Goal: Transaction & Acquisition: Purchase product/service

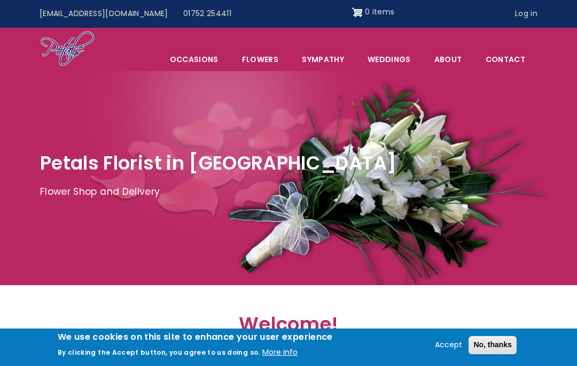
click at [530, 11] on link "Log in" at bounding box center [526, 14] width 37 height 20
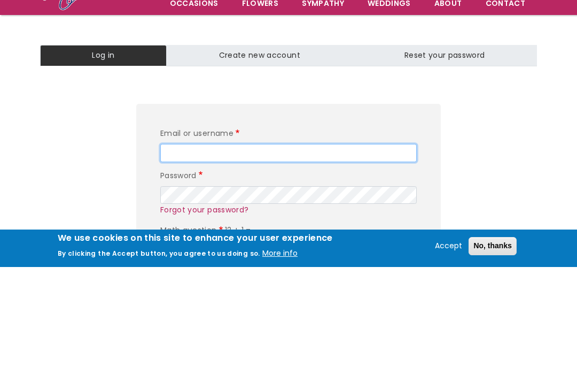
type input "foster141"
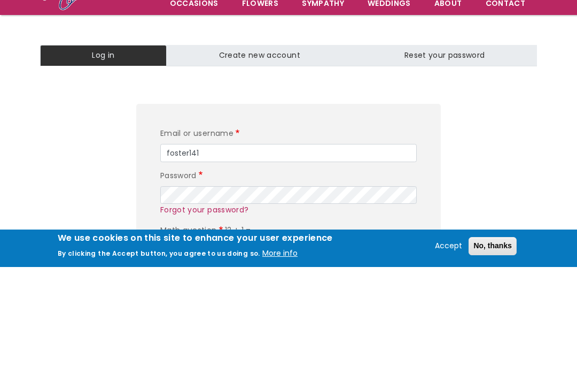
scroll to position [99, 0]
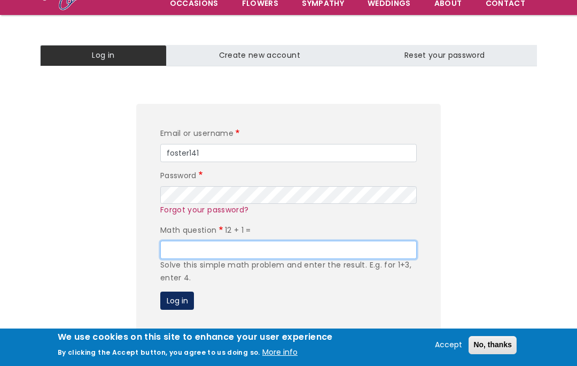
click at [177, 244] on input "Math question" at bounding box center [288, 250] width 257 height 18
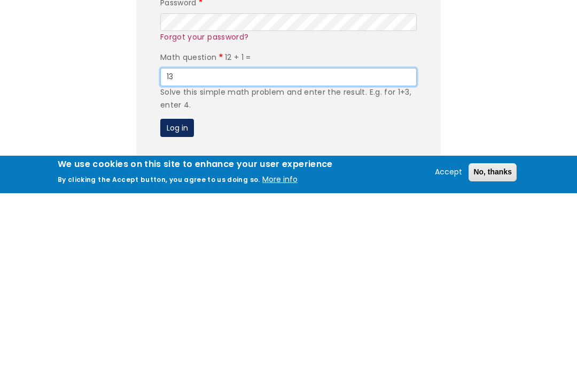
type input "13"
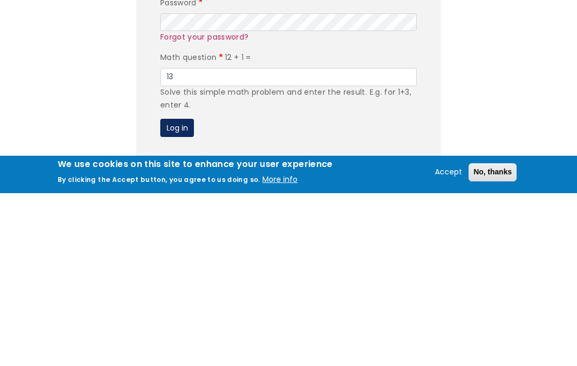
click at [177, 291] on button "Log in" at bounding box center [177, 300] width 34 height 18
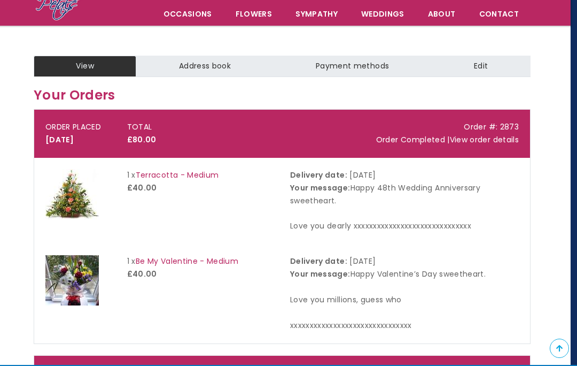
scroll to position [0, 6]
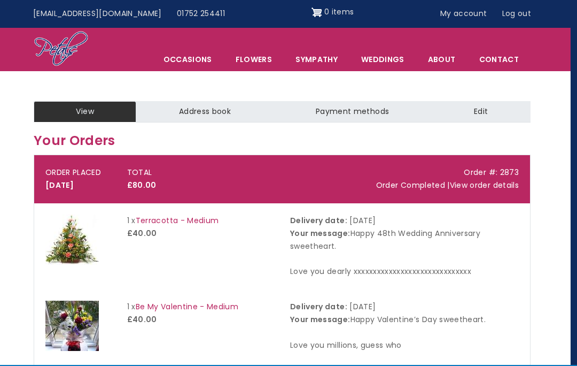
click at [193, 60] on span "Occasions" at bounding box center [187, 59] width 71 height 22
click at [264, 61] on link "Flowers" at bounding box center [253, 59] width 59 height 22
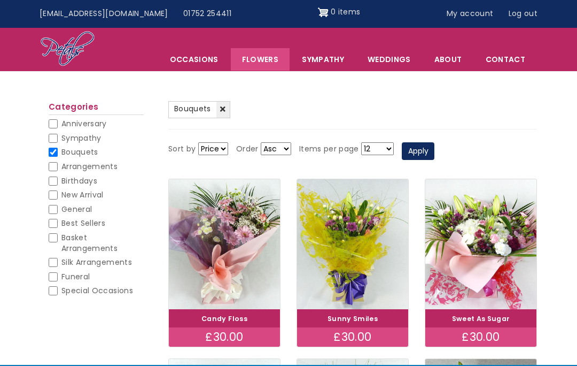
click at [53, 135] on input "Sympathy" at bounding box center [53, 138] width 9 height 9
checkbox input "true"
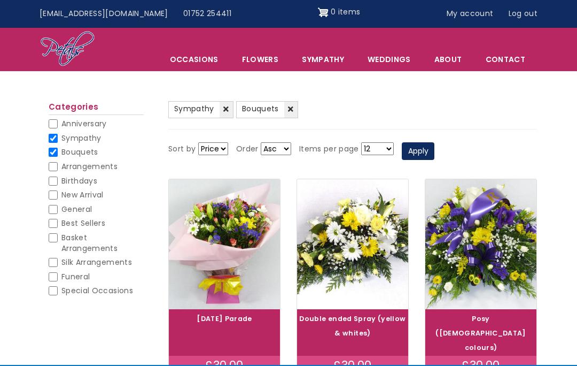
click at [55, 150] on input "Bouquets" at bounding box center [53, 152] width 9 height 9
checkbox input "false"
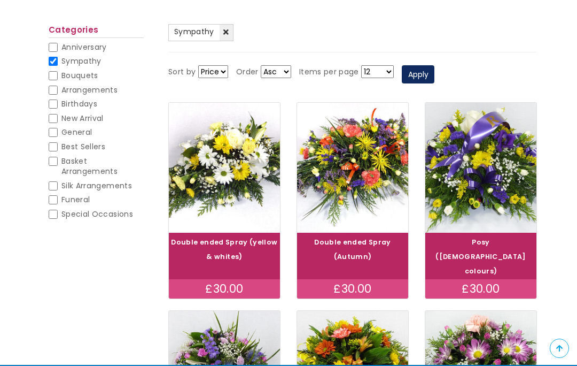
scroll to position [119, 0]
click at [53, 59] on input "Sympathy" at bounding box center [53, 61] width 9 height 9
checkbox input "false"
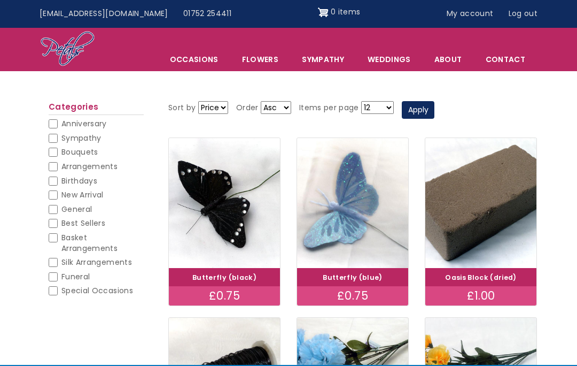
click at [55, 151] on input "Bouquets" at bounding box center [53, 152] width 9 height 9
checkbox input "true"
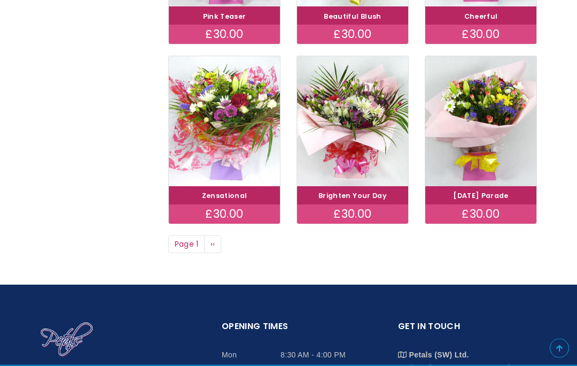
scroll to position [704, 0]
click at [221, 245] on link "Next page ››" at bounding box center [212, 244] width 17 height 18
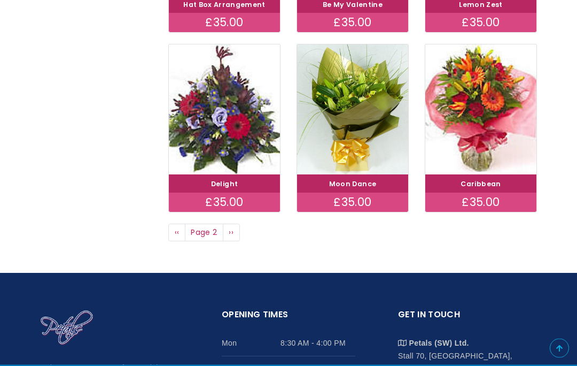
scroll to position [716, 0]
click at [233, 227] on span "››" at bounding box center [231, 232] width 5 height 11
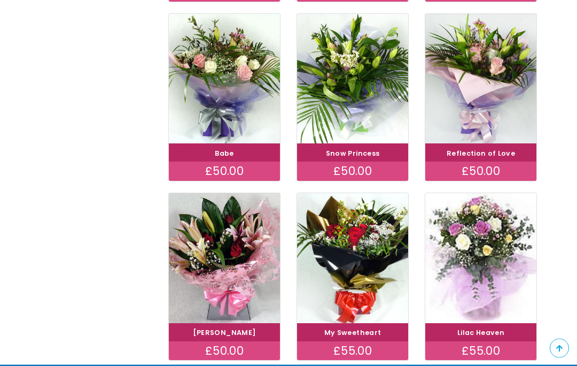
scroll to position [582, 0]
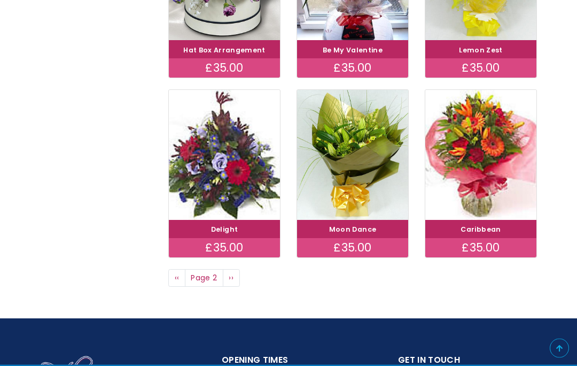
scroll to position [670, 0]
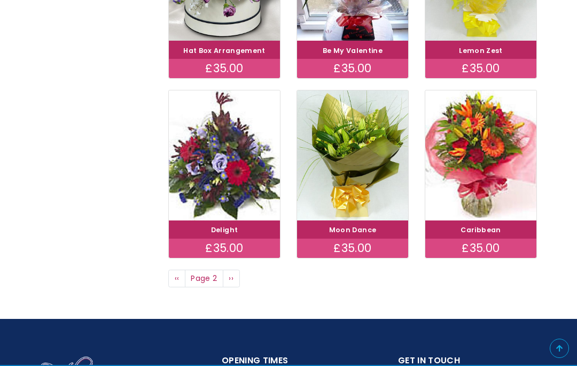
click at [175, 273] on span "‹‹" at bounding box center [177, 278] width 5 height 11
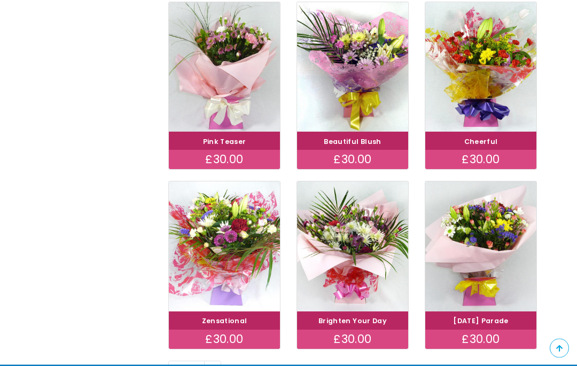
scroll to position [579, 0]
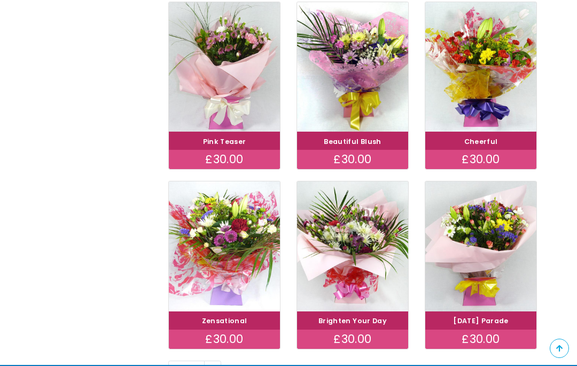
click at [212, 363] on span "››" at bounding box center [213, 368] width 5 height 11
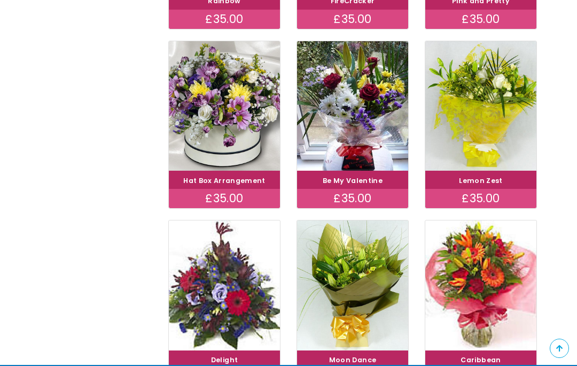
scroll to position [557, 0]
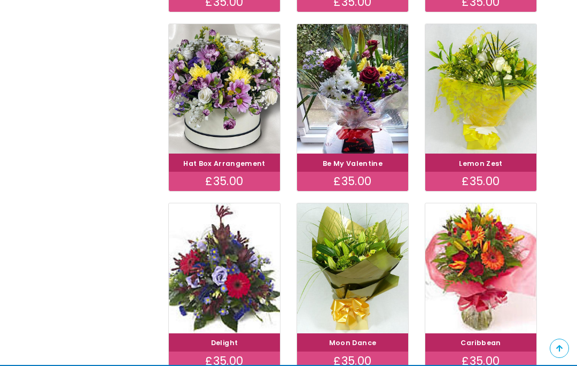
click at [483, 272] on img at bounding box center [480, 268] width 111 height 130
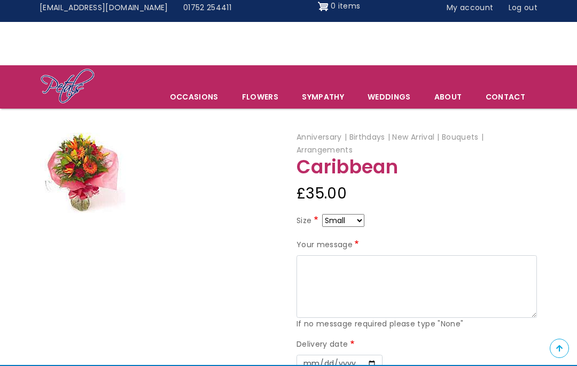
scroll to position [31, 0]
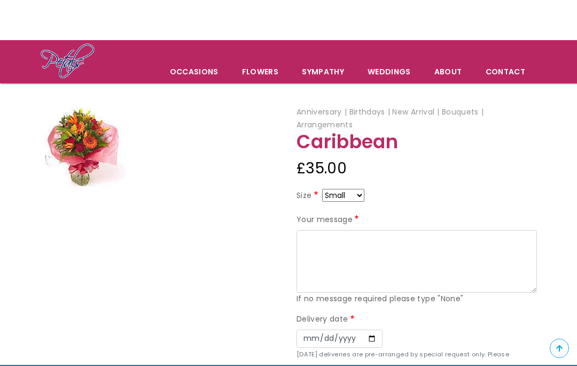
click at [365, 191] on select "Small Medium Large" at bounding box center [343, 195] width 42 height 13
select select "9"
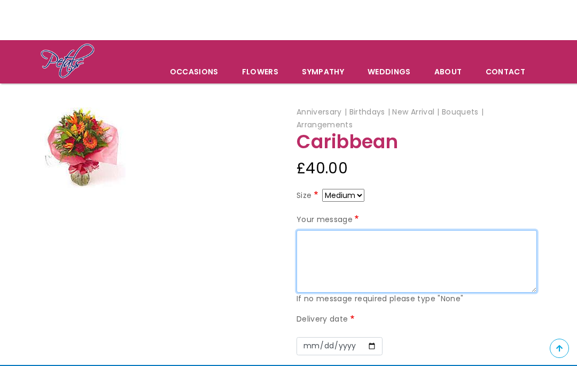
click at [313, 238] on textarea "Your message" at bounding box center [417, 261] width 241 height 63
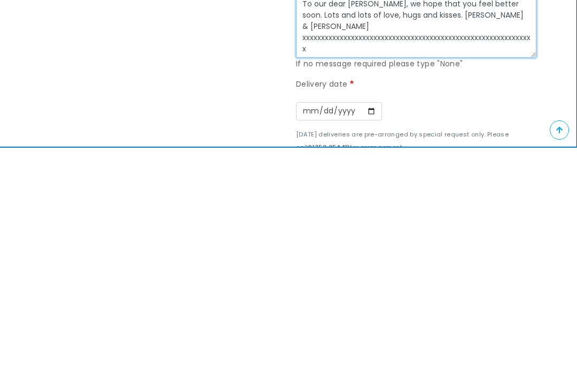
scroll to position [48, 1]
type textarea "To our dear Sally, we hope that you feel better soon. Lots and lots of love, hu…"
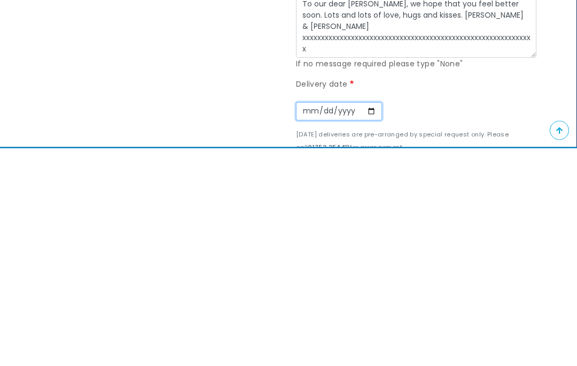
click at [306, 320] on input "Date" at bounding box center [339, 329] width 86 height 18
type input "2025-10-06"
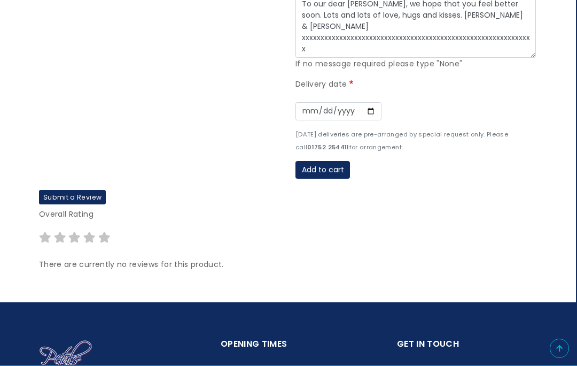
click at [324, 161] on button "Add to cart" at bounding box center [323, 170] width 55 height 18
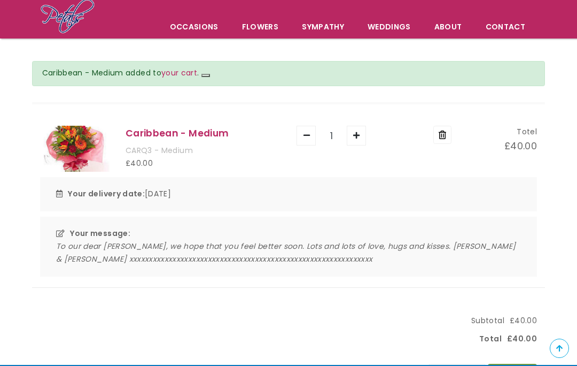
scroll to position [82, 0]
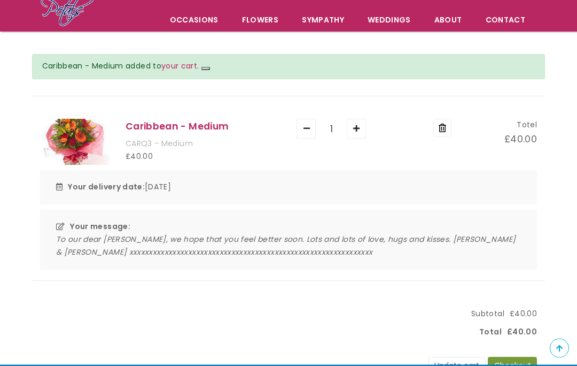
click at [508, 361] on button "Checkout" at bounding box center [512, 366] width 49 height 18
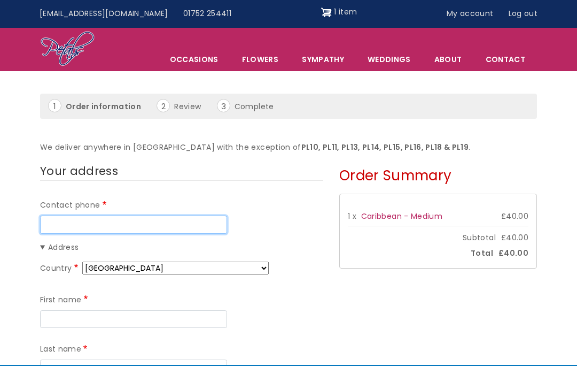
click at [51, 217] on input "Contact phone" at bounding box center [133, 224] width 187 height 18
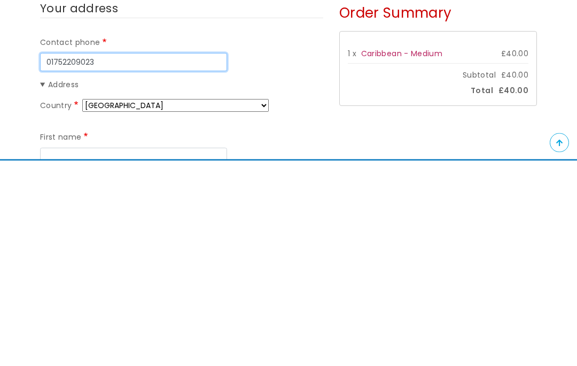
type input "01752209023"
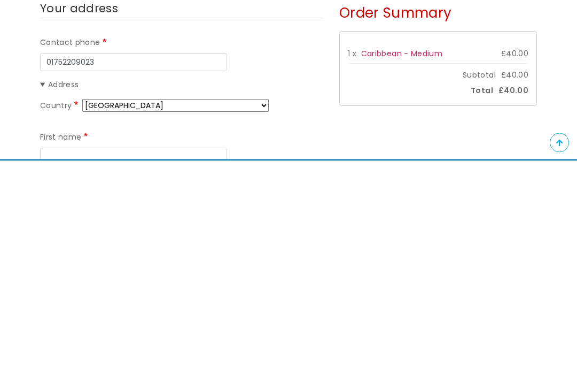
click at [50, 284] on summary "Address" at bounding box center [181, 290] width 283 height 13
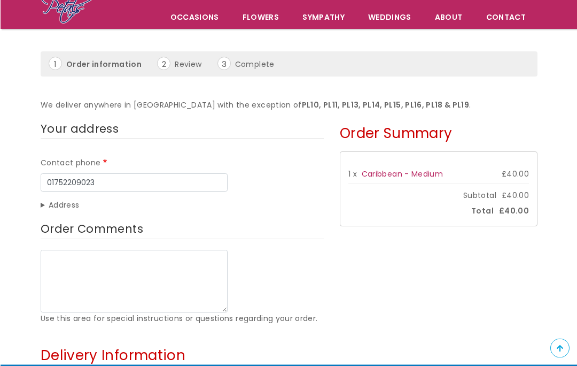
scroll to position [86, 0]
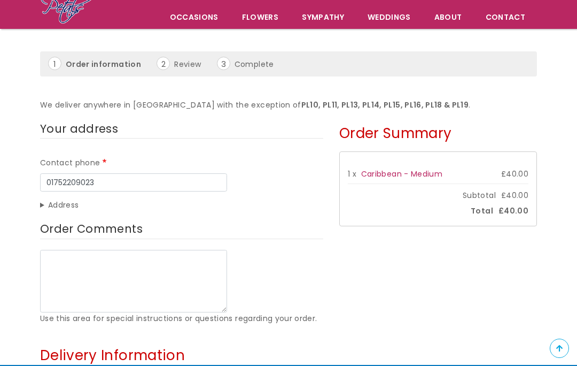
click at [51, 202] on summary "Address" at bounding box center [181, 205] width 283 height 13
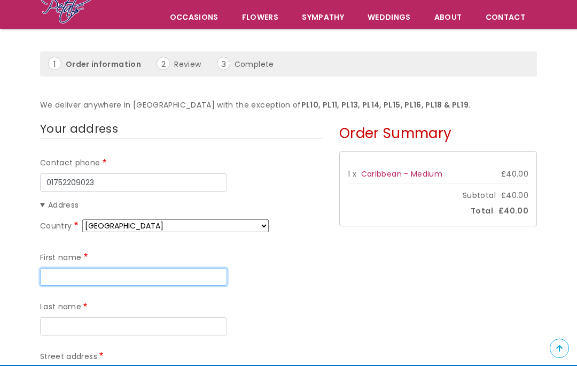
click at [59, 272] on input "First name" at bounding box center [133, 277] width 187 height 18
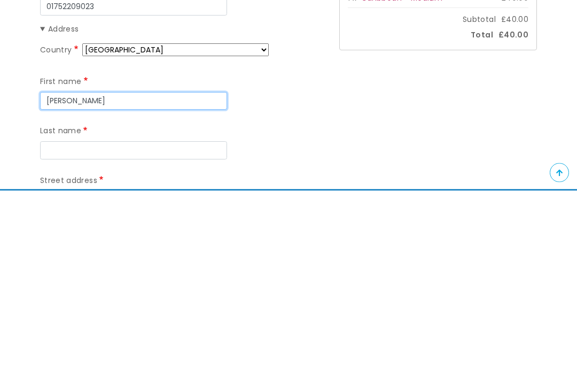
type input "Sally"
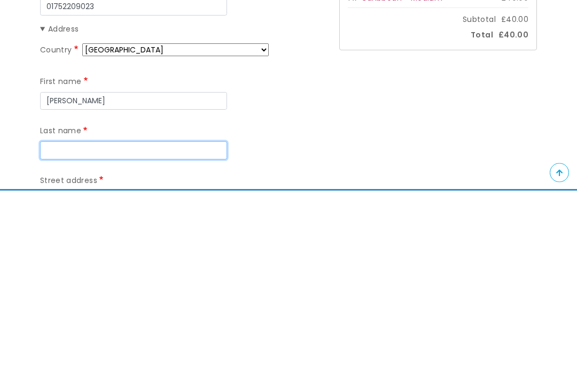
click at [58, 317] on input "Last name" at bounding box center [133, 326] width 187 height 18
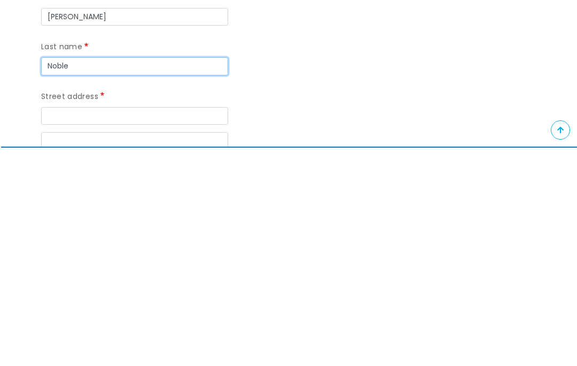
scroll to position [144, 1]
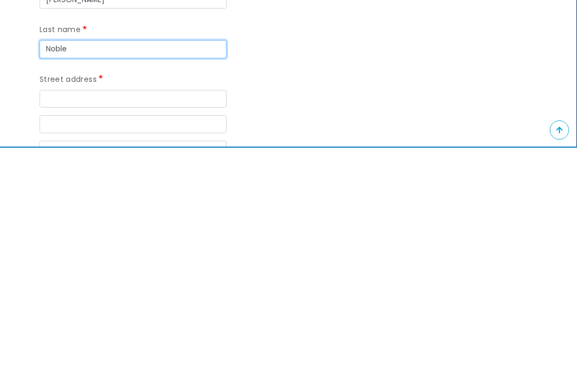
type input "Noble"
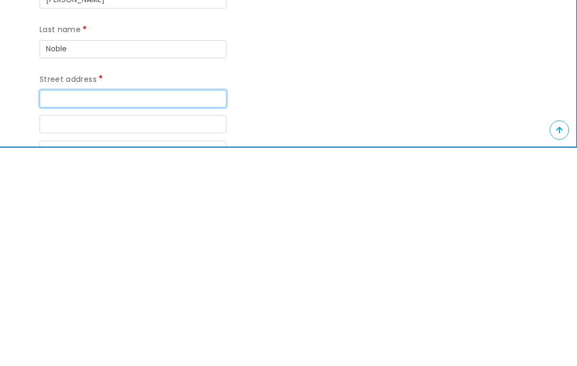
click at [53, 308] on input "Street address" at bounding box center [133, 317] width 187 height 18
type input "127 Rochford"
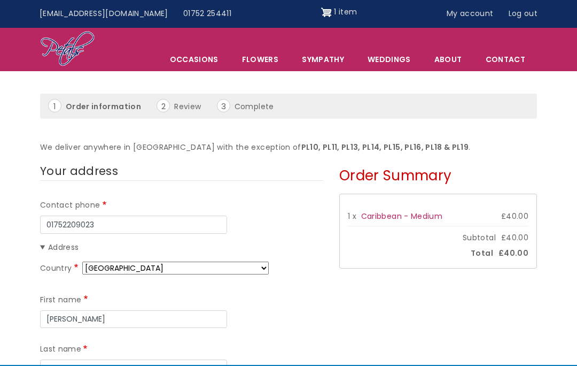
scroll to position [230, 0]
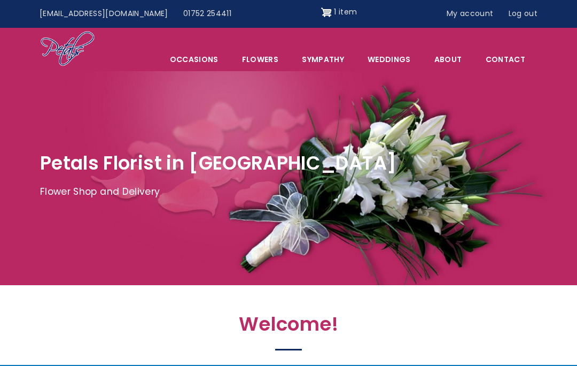
click at [267, 53] on link "Flowers" at bounding box center [260, 59] width 59 height 22
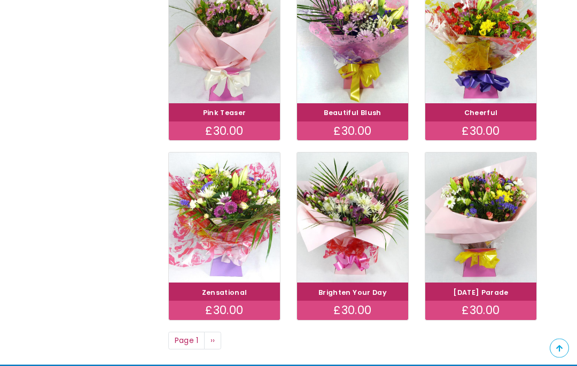
scroll to position [608, 0]
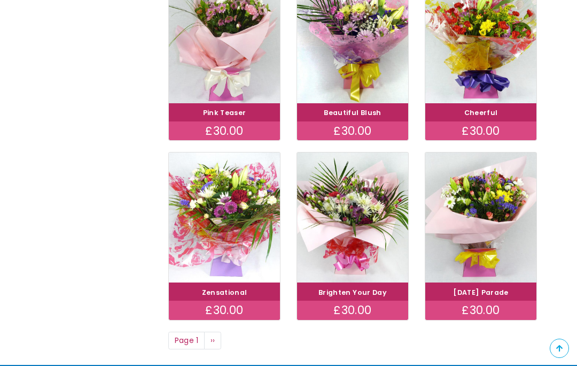
click at [213, 337] on span "››" at bounding box center [213, 340] width 5 height 11
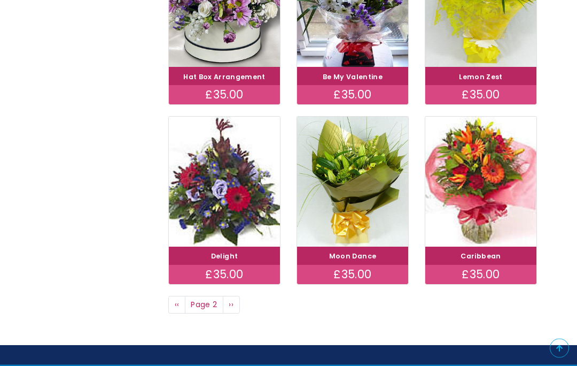
scroll to position [644, 0]
click at [482, 199] on img at bounding box center [480, 182] width 111 height 130
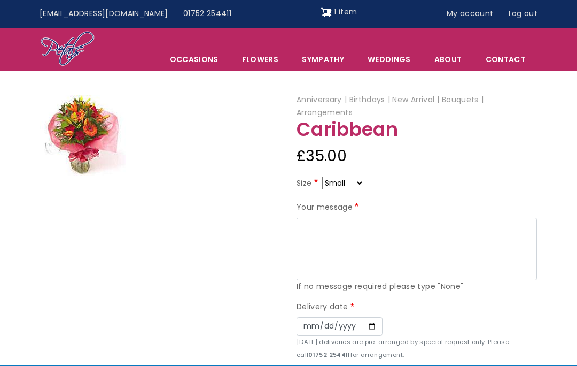
click at [363, 182] on select "Small Medium Large" at bounding box center [343, 182] width 42 height 13
select select "9"
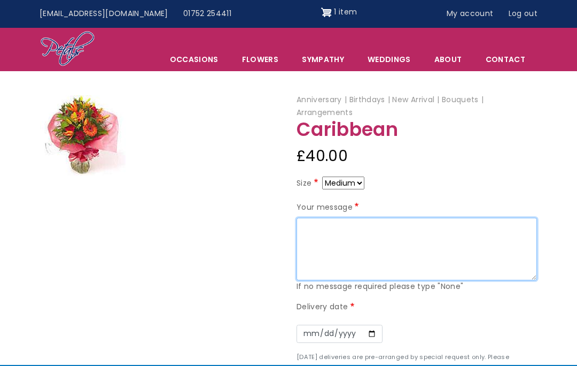
click at [315, 231] on textarea "Your message" at bounding box center [417, 249] width 241 height 63
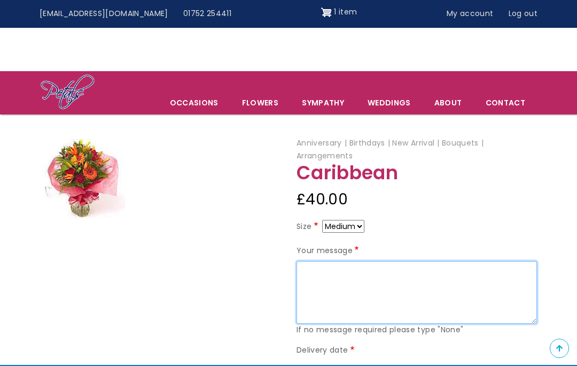
scroll to position [0, 8]
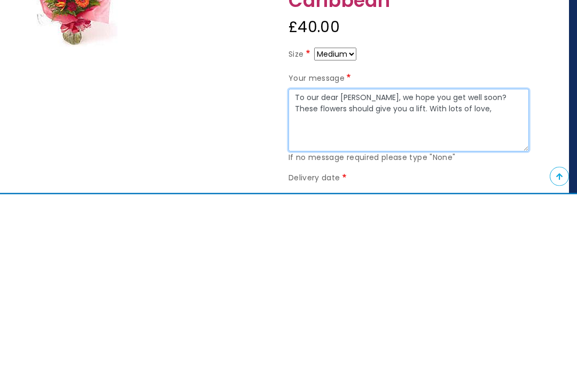
click at [410, 261] on textarea "To our dear [PERSON_NAME], we hope you get well soon? These flowers should give…" at bounding box center [409, 292] width 241 height 63
click at [480, 261] on textarea "To our dear [PERSON_NAME], we hope you get well soon? These flowers should give…" at bounding box center [409, 292] width 241 height 63
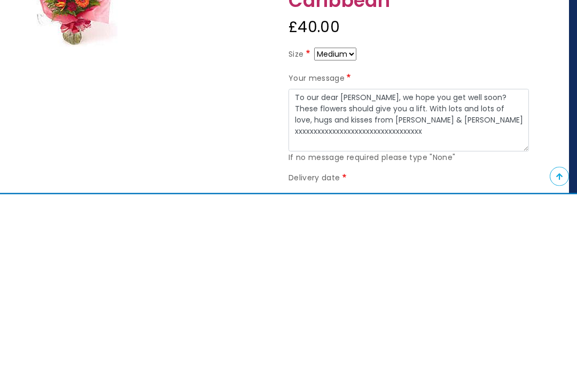
scroll to position [172, 8]
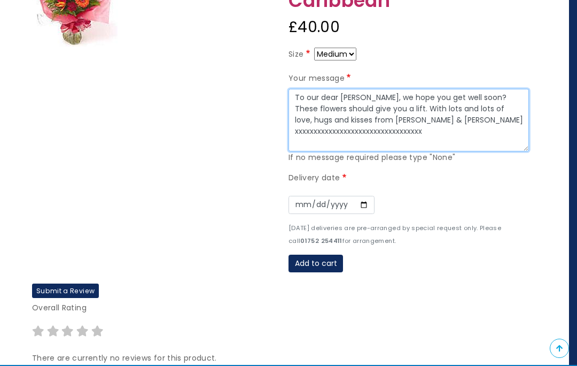
type textarea "To our dear Sally, we hope you get well soon? These flowers should give you a l…"
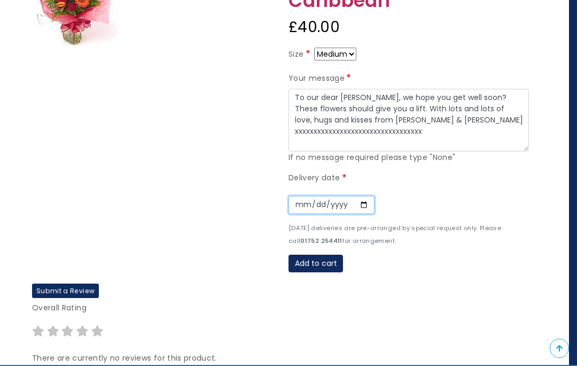
click at [296, 197] on input "Date" at bounding box center [332, 205] width 86 height 18
type input "2025-10-06"
click at [315, 256] on button "Add to cart" at bounding box center [316, 263] width 55 height 18
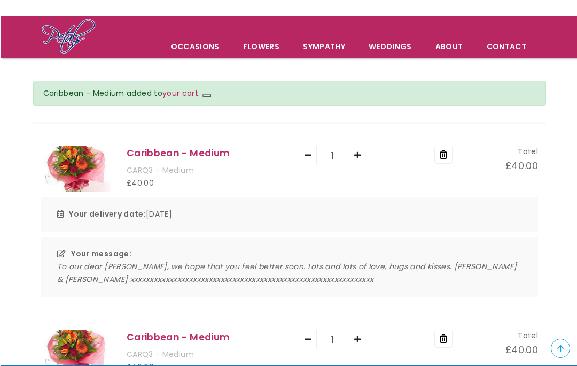
scroll to position [55, 0]
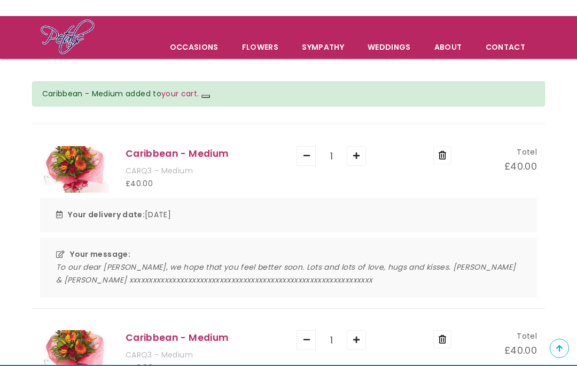
click at [91, 163] on img at bounding box center [74, 169] width 69 height 47
click at [164, 162] on div "Caribbean - Medium CARQ3 - Medium £40.00" at bounding box center [203, 169] width 171 height 47
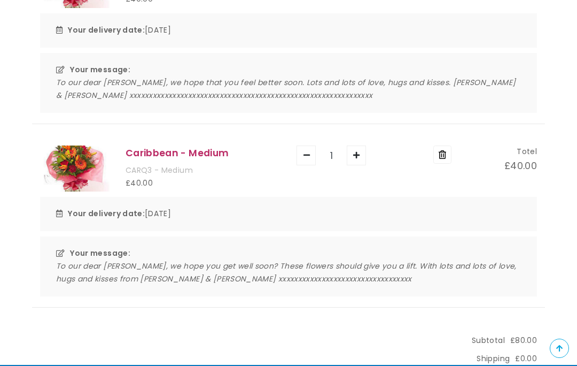
scroll to position [239, 0]
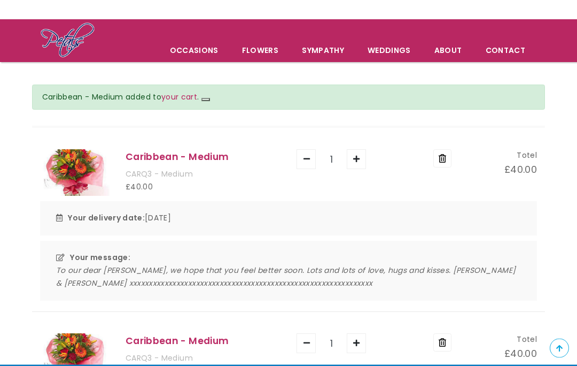
click at [444, 154] on button "Remove" at bounding box center [442, 159] width 18 height 18
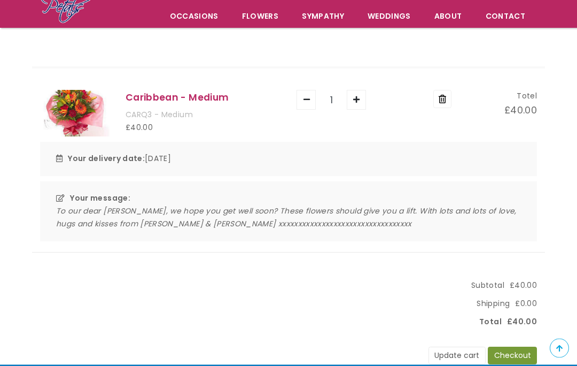
scroll to position [86, 0]
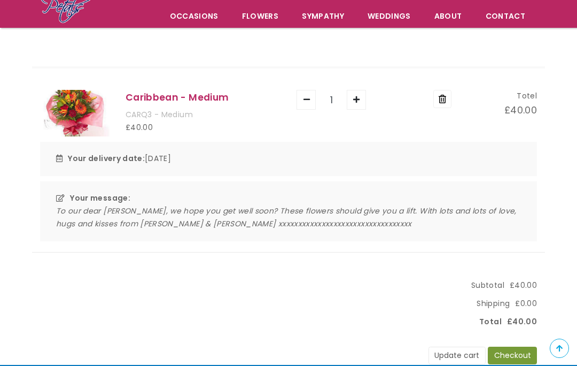
click at [517, 351] on button "Checkout" at bounding box center [512, 355] width 49 height 18
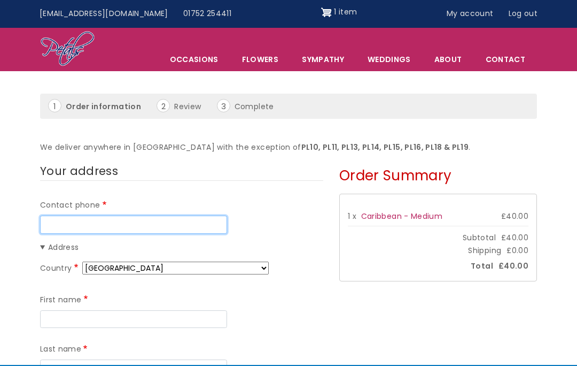
click at [60, 220] on input "Contact phone" at bounding box center [133, 224] width 187 height 18
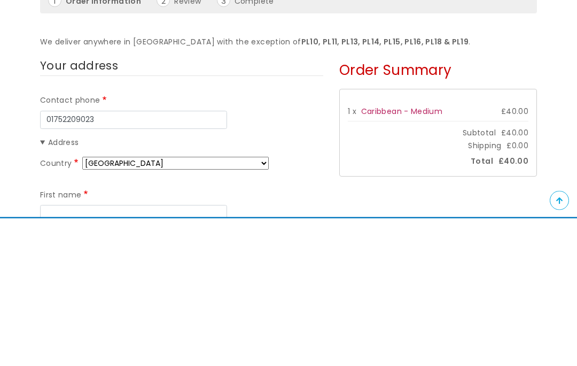
scroll to position [148, 0]
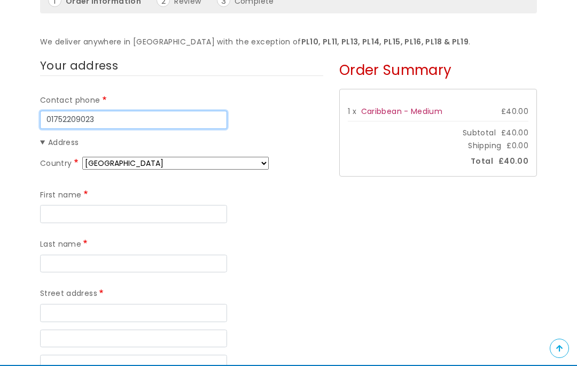
type input "01752209023"
click at [49, 139] on summary "Address" at bounding box center [181, 142] width 283 height 13
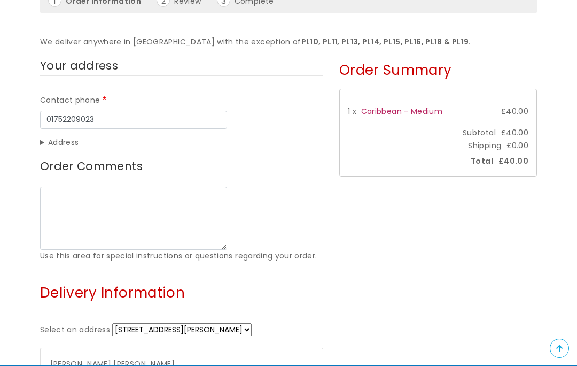
click at [53, 139] on summary "Address" at bounding box center [181, 142] width 283 height 13
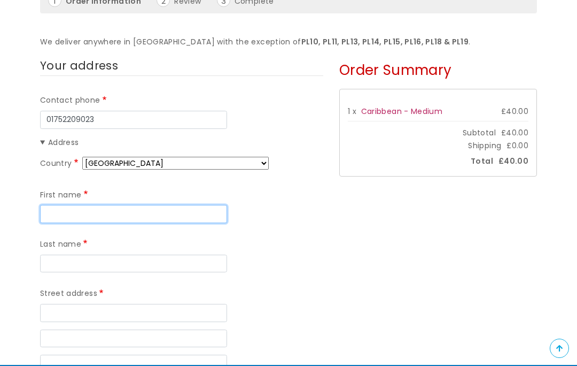
click at [57, 205] on input "First name" at bounding box center [133, 214] width 187 height 18
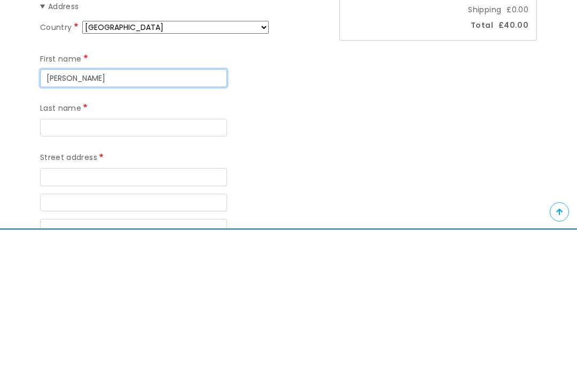
type input "Sally"
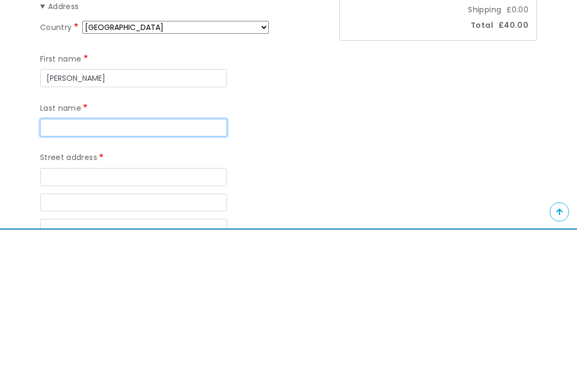
click at [59, 255] on input "Last name" at bounding box center [133, 264] width 187 height 18
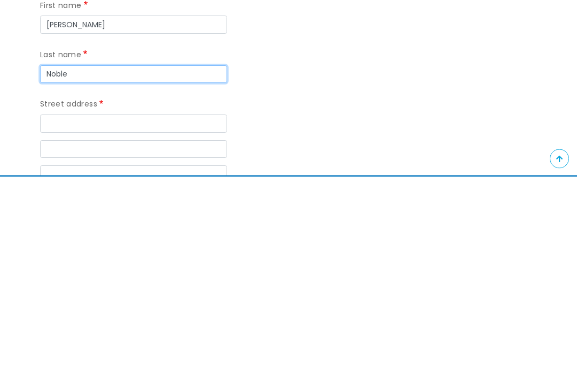
type input "Noble"
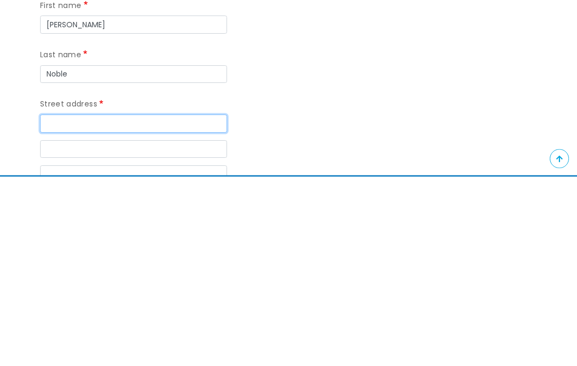
click at [56, 304] on input "Street address" at bounding box center [133, 313] width 187 height 18
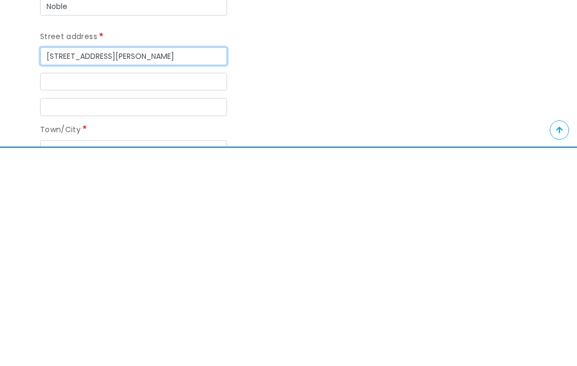
scroll to position [190, 0]
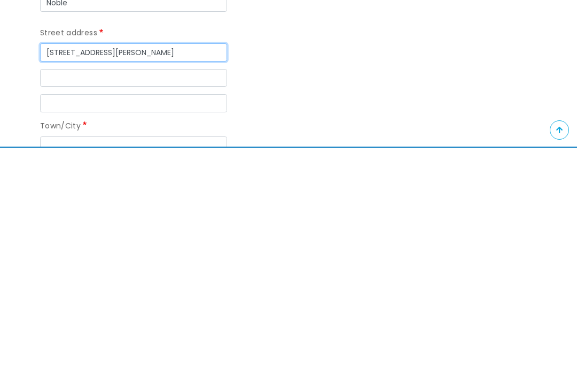
type input "127 Rochford Crescent"
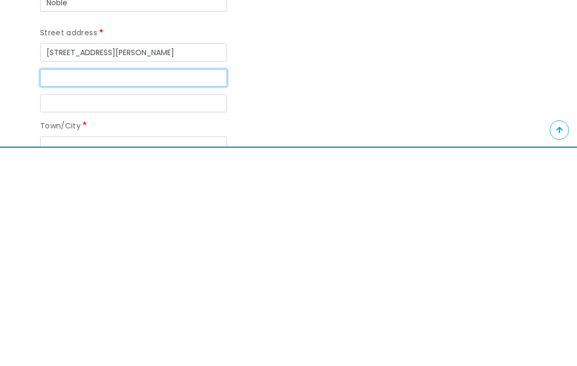
click at [53, 287] on input "Street address line 2" at bounding box center [133, 296] width 187 height 18
type input "Ernessettle"
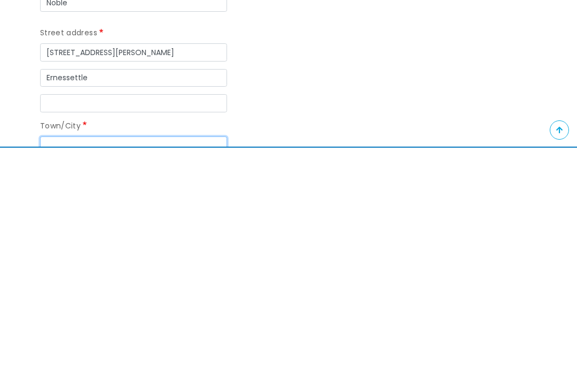
click at [61, 354] on input "Town/City" at bounding box center [133, 363] width 187 height 18
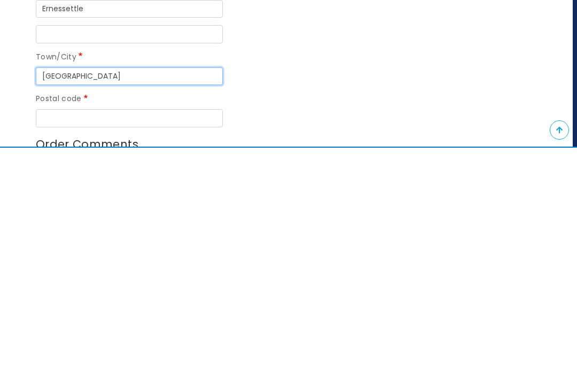
scroll to position [260, 5]
type input "Plymouth"
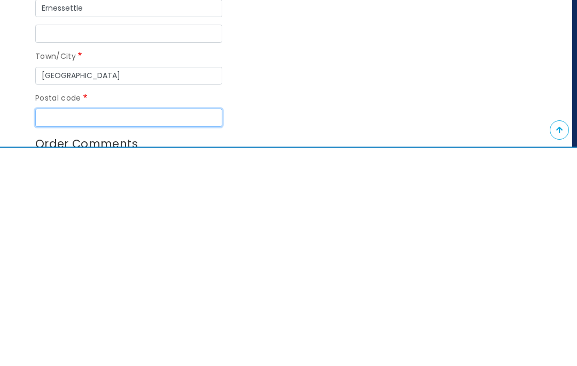
click at [48, 327] on input "Postal code" at bounding box center [128, 336] width 187 height 18
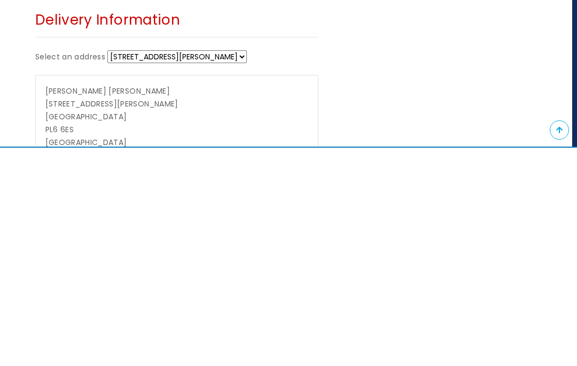
scroll to position [510, 4]
type input "PL5 2QE"
click at [201, 268] on select "141 Langley Crescent 127 Rochford Crescent + Enter a new address" at bounding box center [179, 274] width 140 height 13
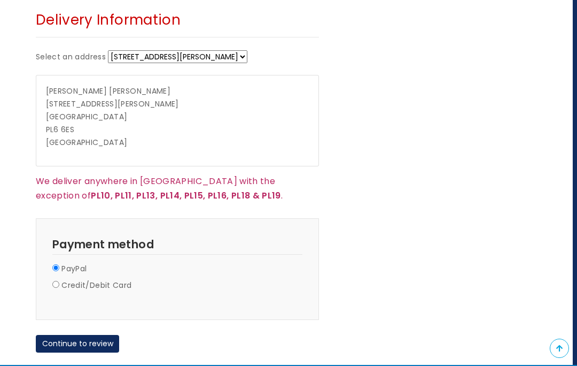
select select "465"
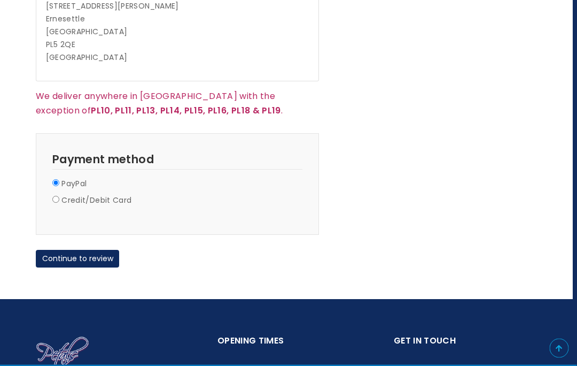
scroll to position [826, 4]
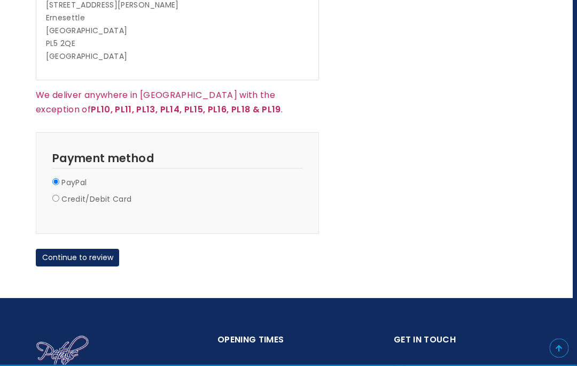
click at [82, 249] on button "Continue to review" at bounding box center [77, 258] width 83 height 18
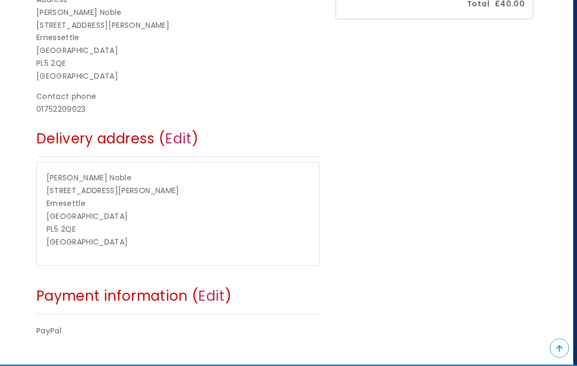
scroll to position [284, 4]
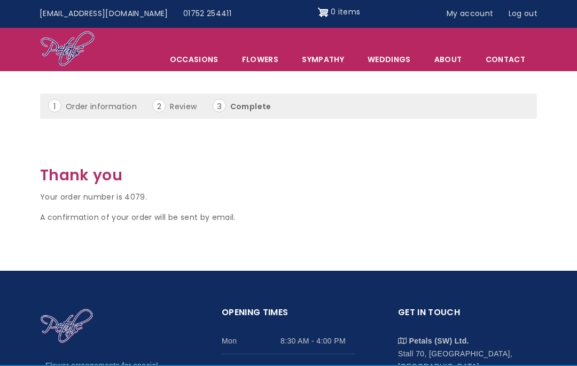
click at [522, 12] on link "Log out" at bounding box center [523, 14] width 44 height 20
